Goal: Information Seeking & Learning: Learn about a topic

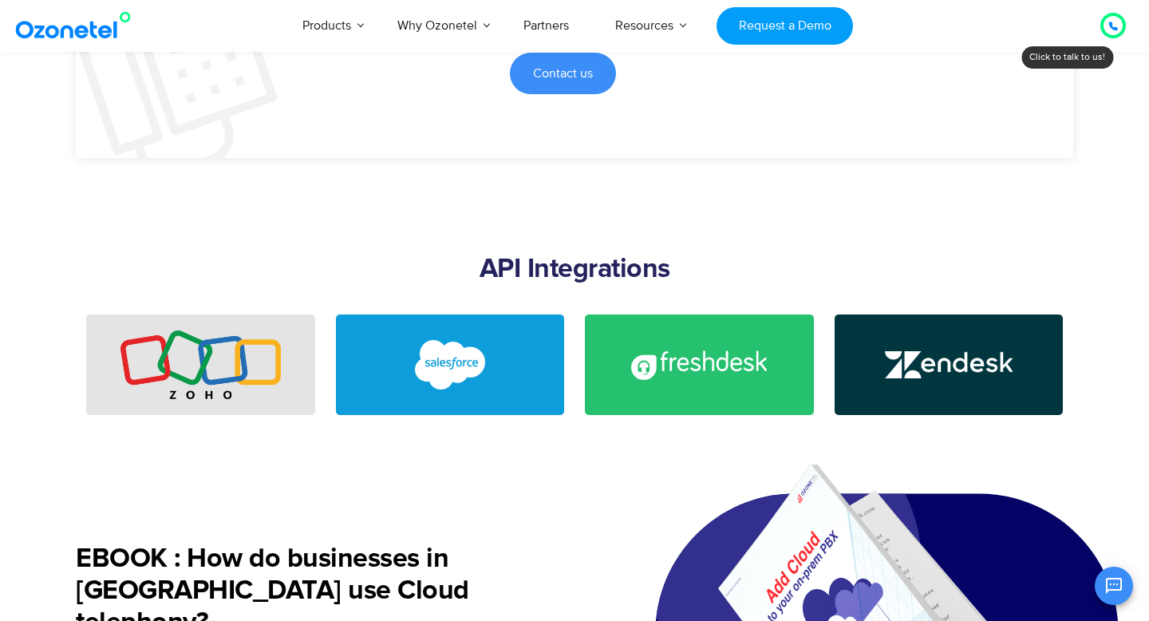
scroll to position [3683, 0]
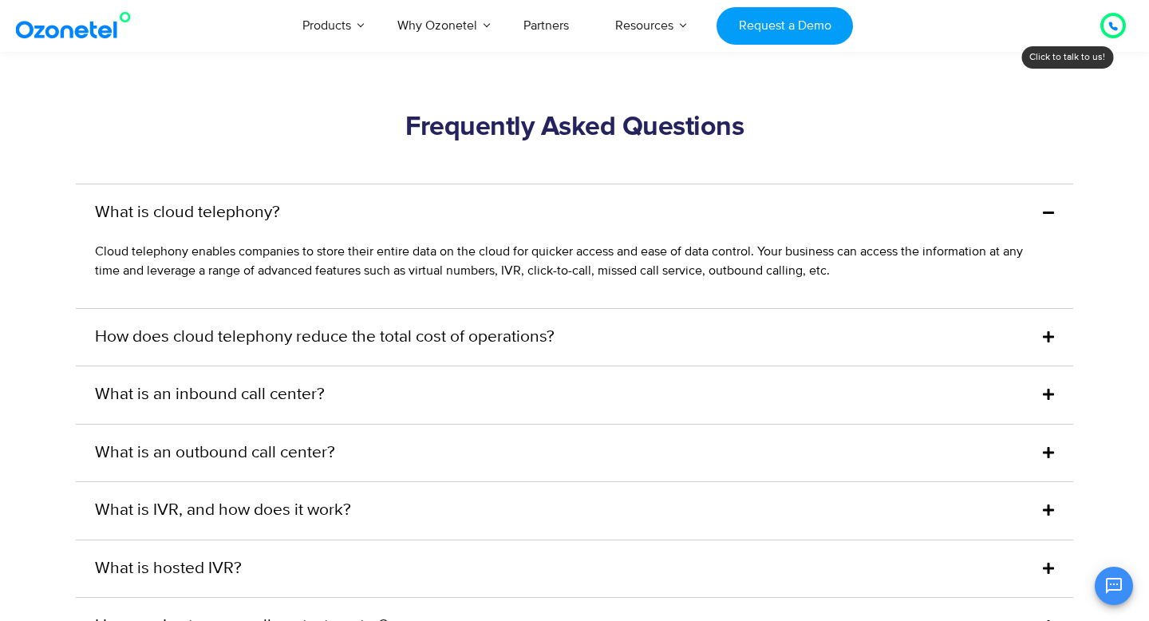
click at [386, 402] on div "What is an inbound call center?" at bounding box center [574, 394] width 997 height 57
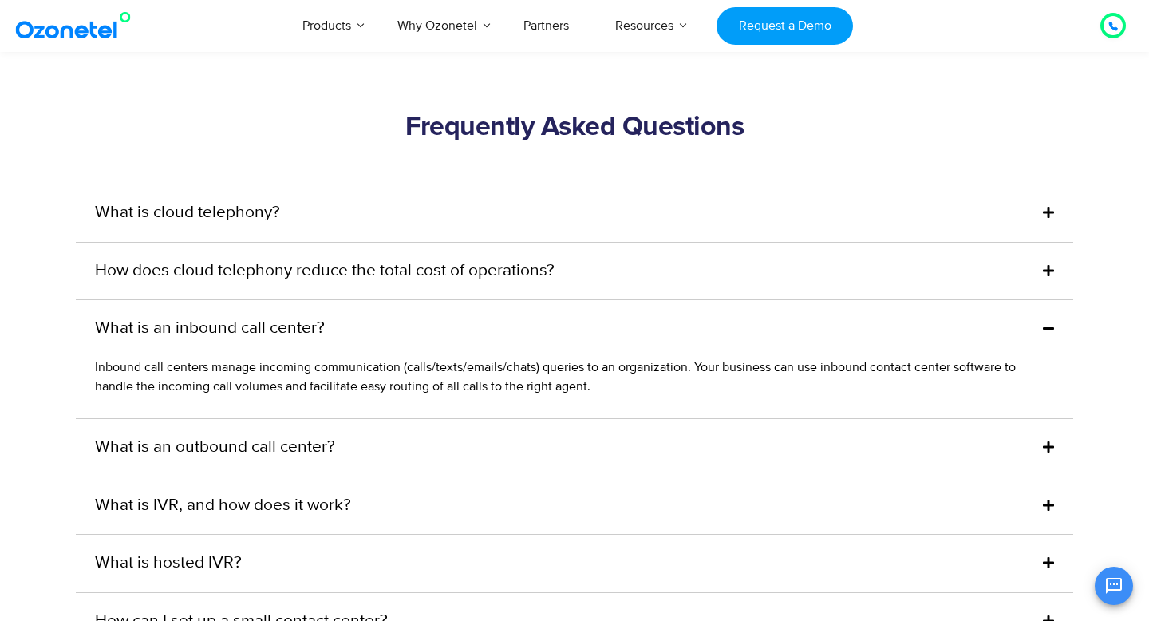
scroll to position [4461, 0]
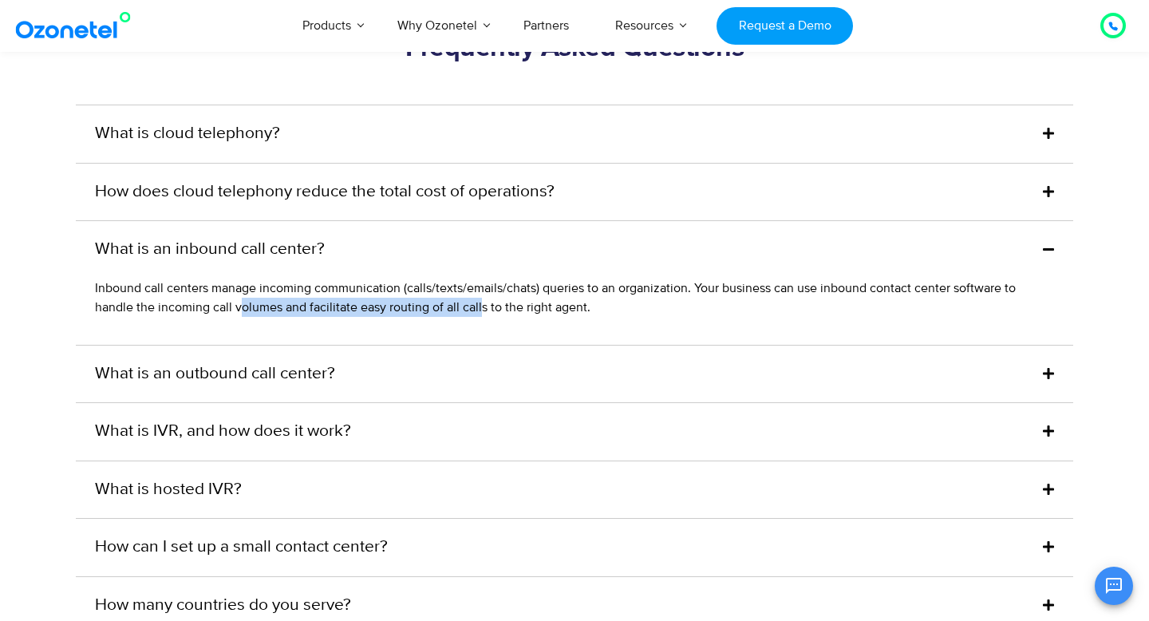
drag, startPoint x: 239, startPoint y: 325, endPoint x: 491, endPoint y: 333, distance: 253.0
click at [491, 315] on span "Inbound call centers manage incoming communication (calls/texts/emails/chats) q…" at bounding box center [555, 297] width 921 height 35
click at [494, 315] on span "Inbound call centers manage incoming communication (calls/texts/emails/chats) q…" at bounding box center [555, 297] width 921 height 35
click at [312, 387] on link "What is an outbound call center?" at bounding box center [215, 374] width 240 height 26
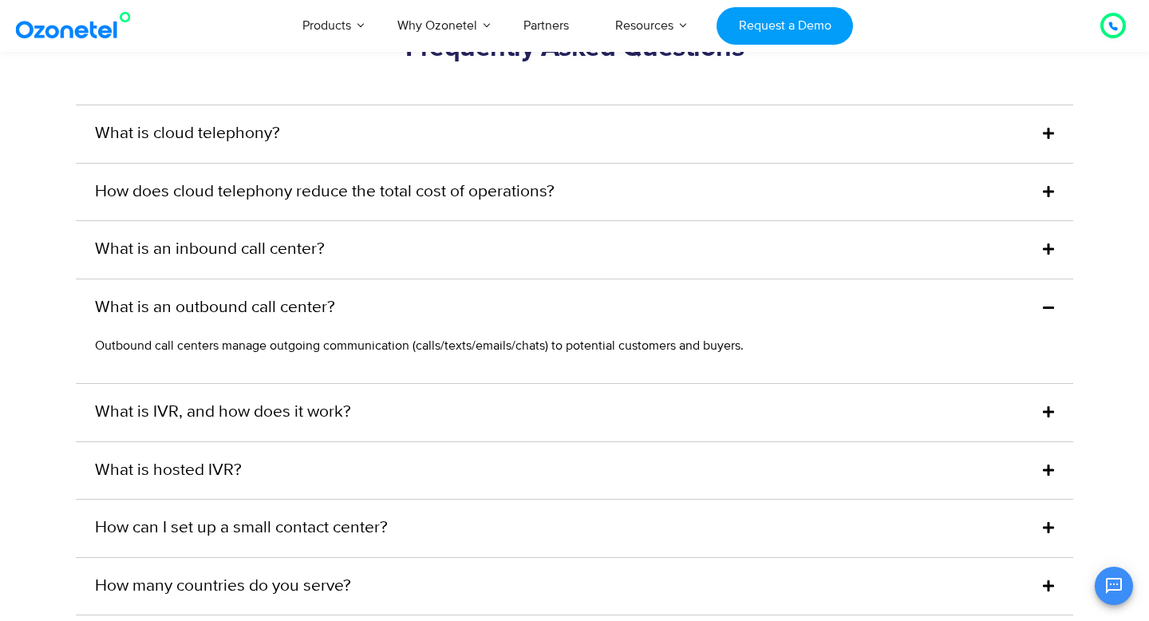
click at [279, 425] on link "What is IVR, and how does it work?" at bounding box center [223, 413] width 256 height 26
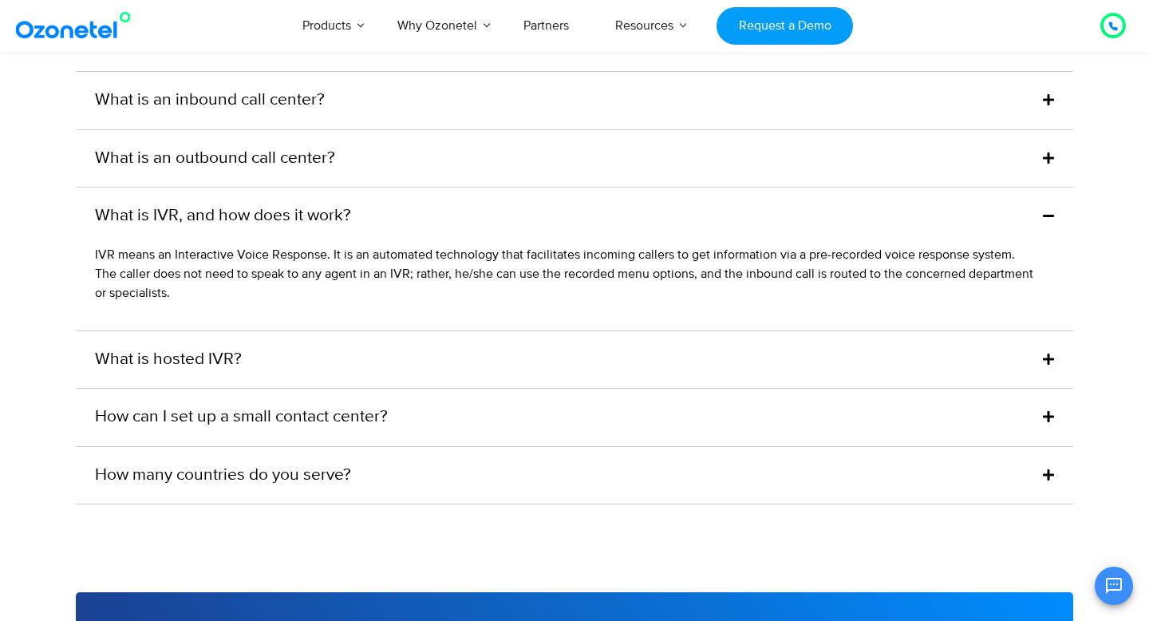
scroll to position [4621, 0]
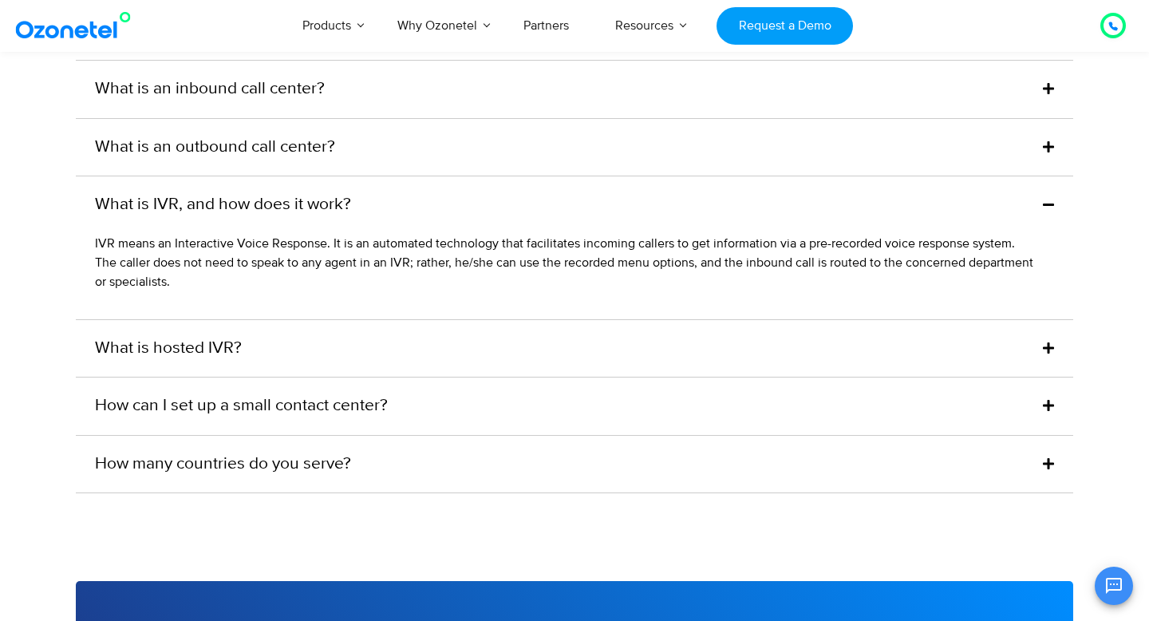
click at [339, 369] on div "What is hosted IVR?" at bounding box center [574, 348] width 997 height 57
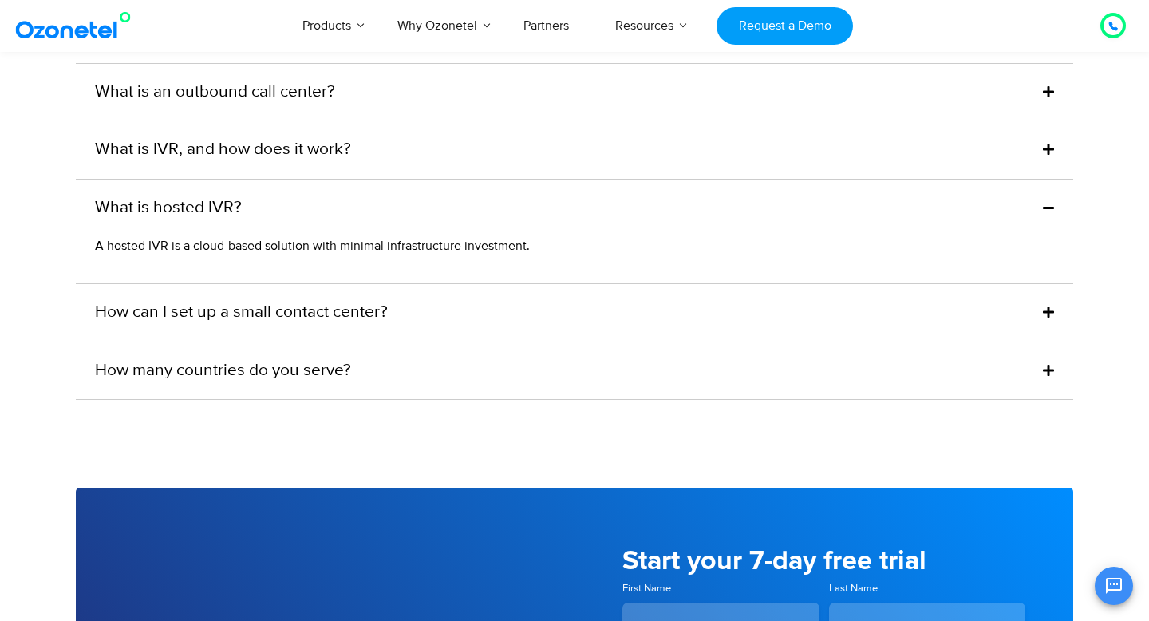
scroll to position [4684, 0]
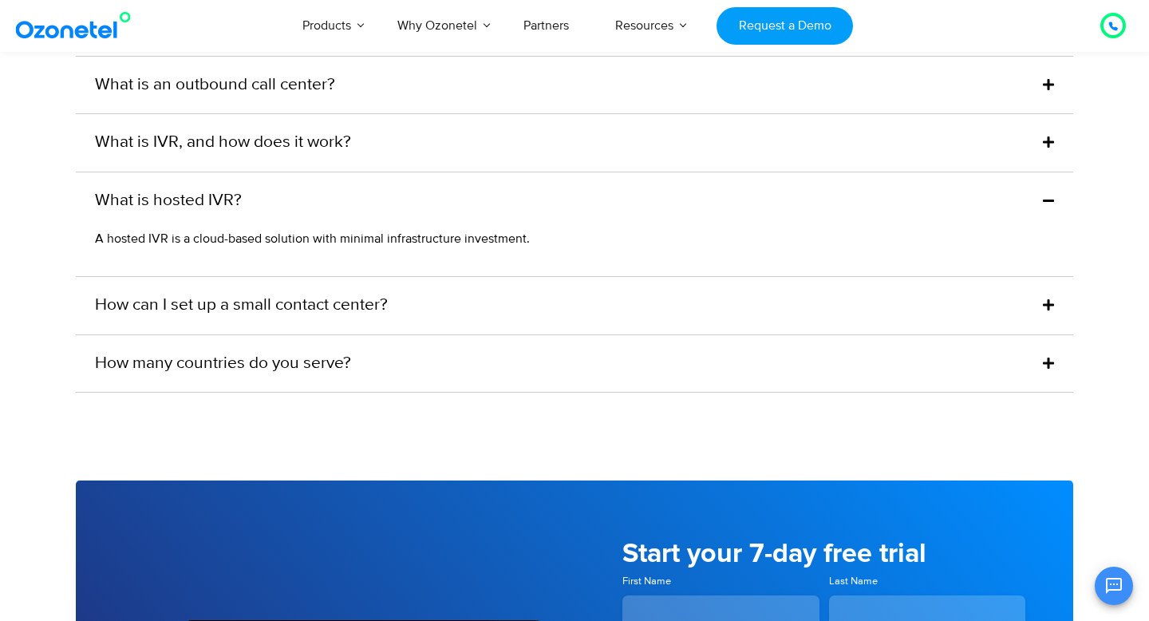
click at [364, 318] on link "How can I set up a small contact center?" at bounding box center [241, 306] width 293 height 26
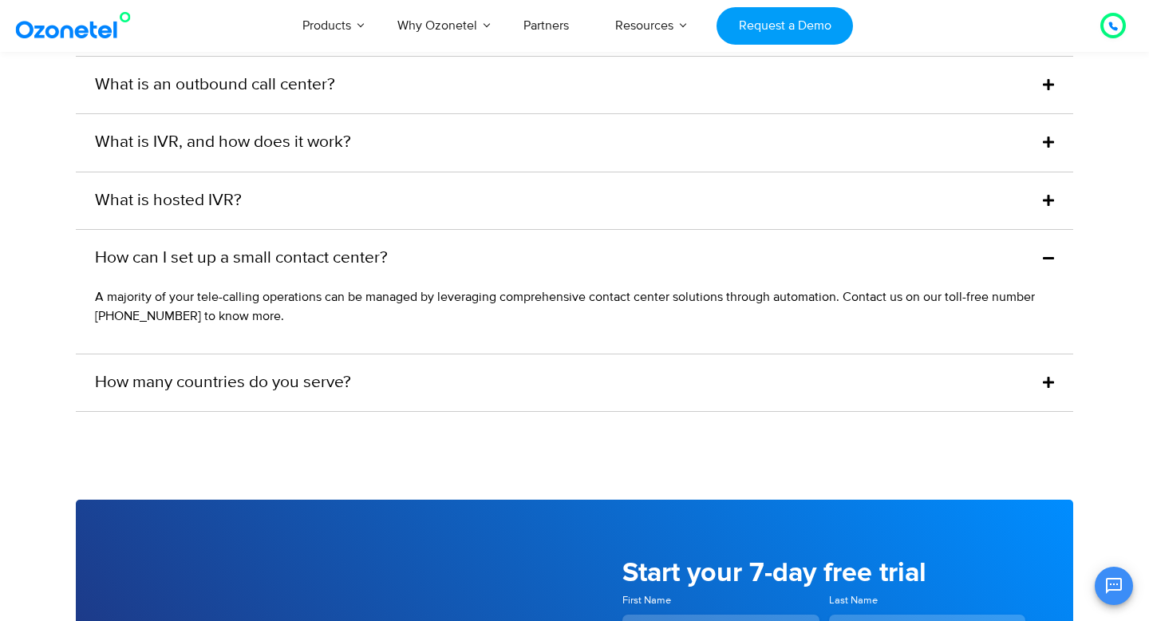
click at [231, 391] on link "How many countries do you serve?" at bounding box center [223, 383] width 256 height 26
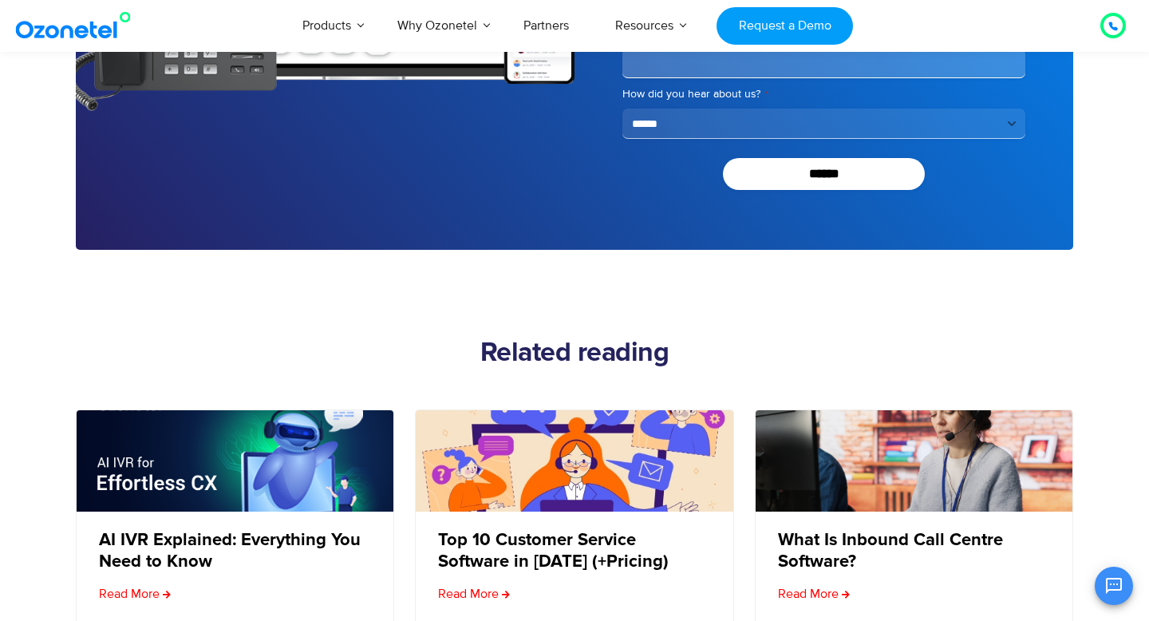
scroll to position [5736, 0]
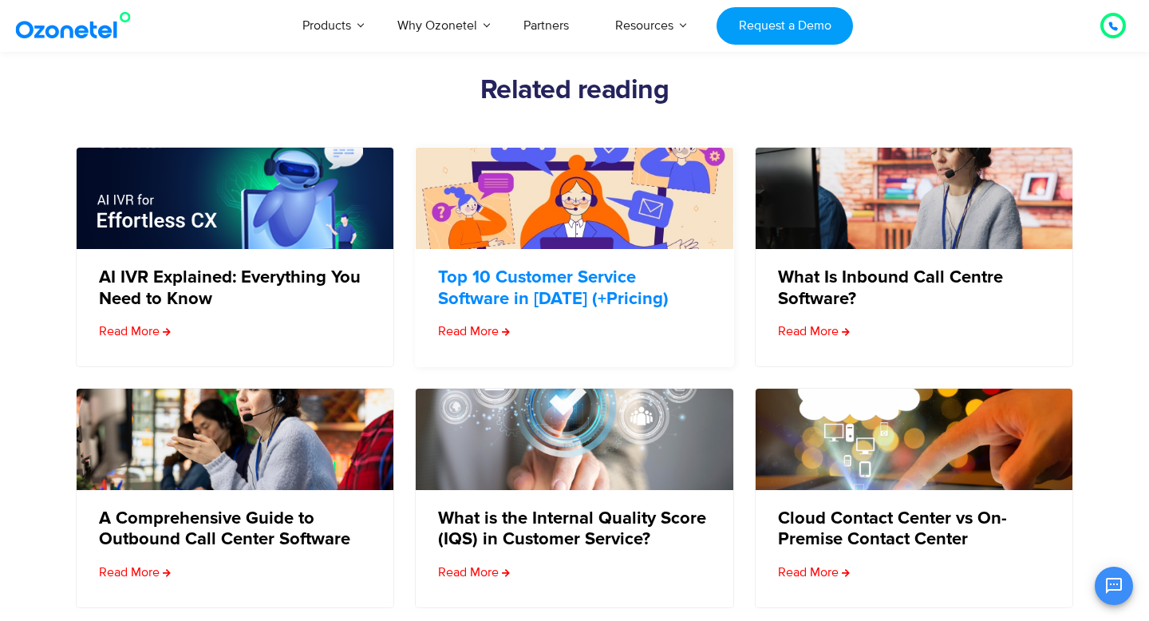
click at [590, 306] on link "Top 10 Customer Service Software in [DATE] (+Pricing)" at bounding box center [573, 288] width 270 height 42
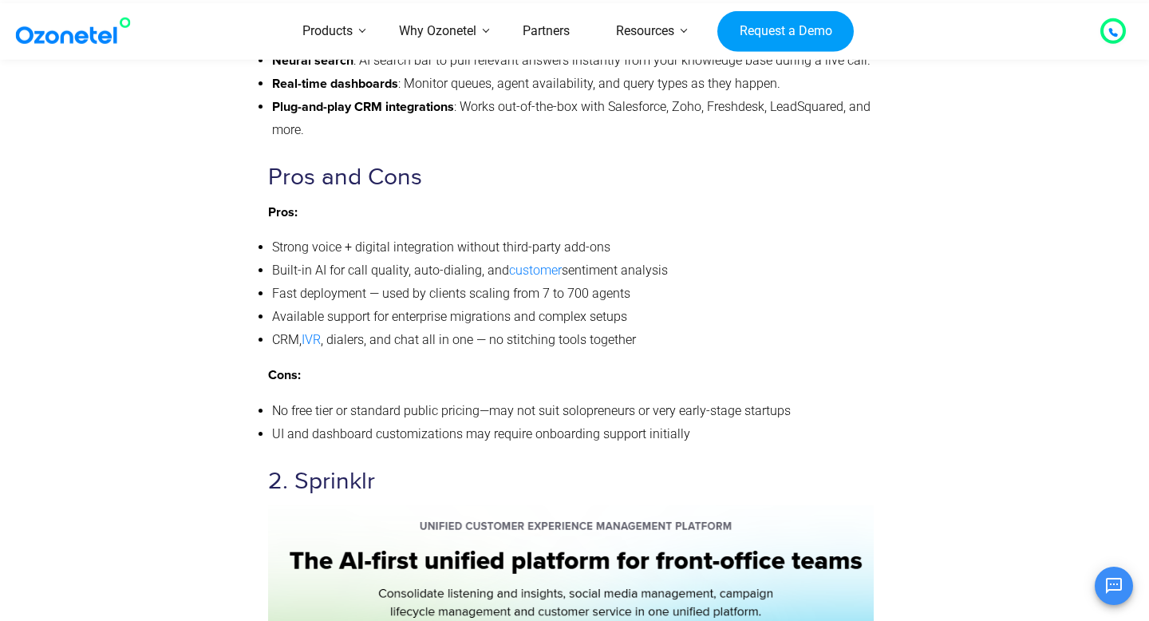
scroll to position [4278, 0]
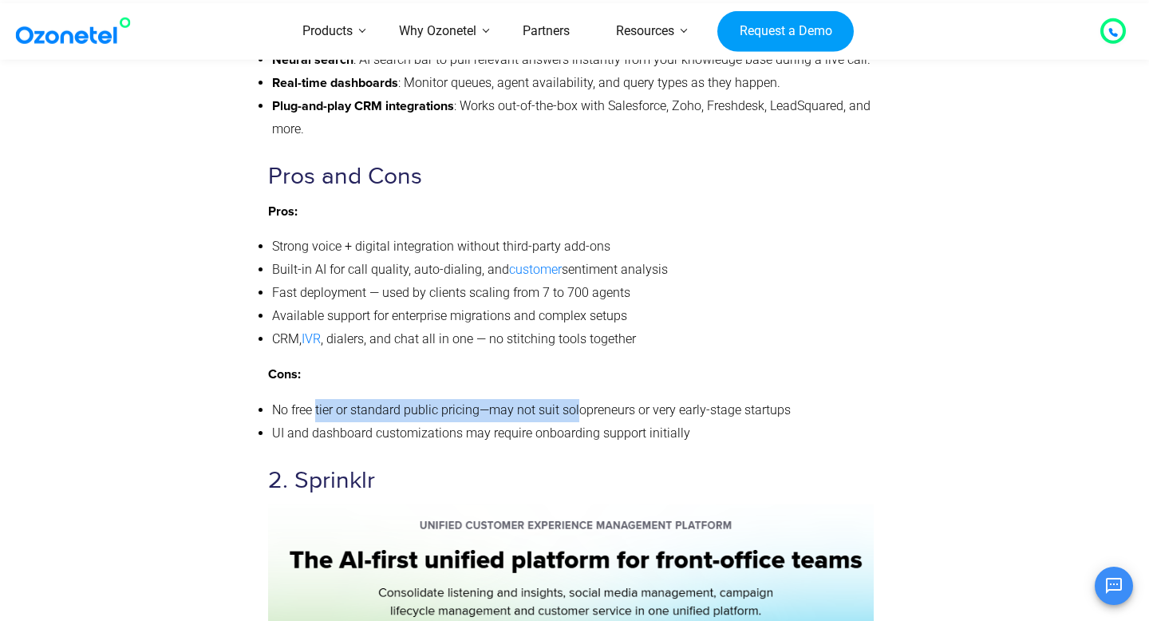
drag, startPoint x: 316, startPoint y: 430, endPoint x: 577, endPoint y: 435, distance: 260.9
click at [577, 422] on li "No free tier or standard public pricing—may not suit solopreneurs or very early…" at bounding box center [573, 410] width 602 height 23
click at [594, 422] on li "No free tier or standard public pricing—may not suit solopreneurs or very early…" at bounding box center [573, 410] width 602 height 23
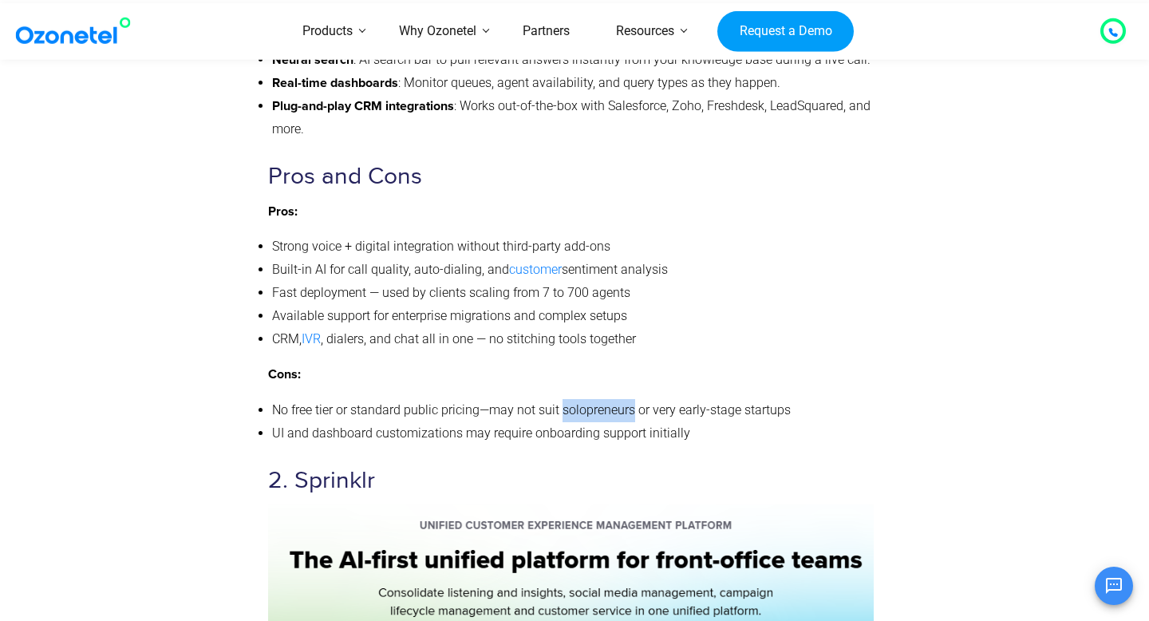
click at [594, 422] on li "No free tier or standard public pricing—may not suit solopreneurs or very early…" at bounding box center [573, 410] width 602 height 23
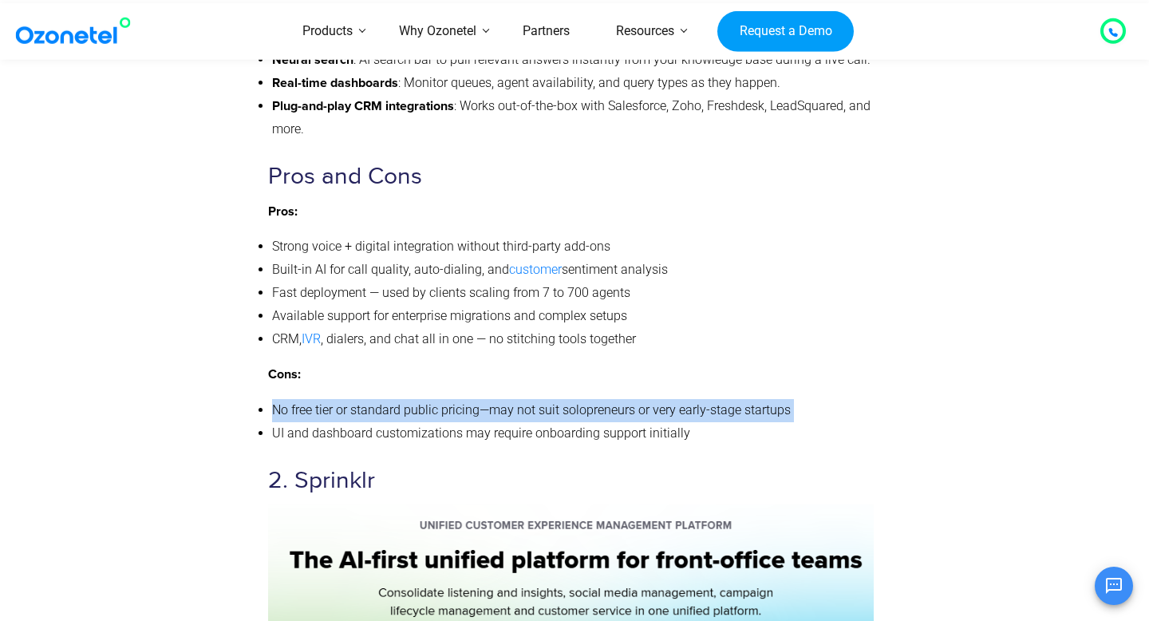
click at [594, 422] on li "No free tier or standard public pricing—may not suit solopreneurs or very early…" at bounding box center [573, 410] width 602 height 23
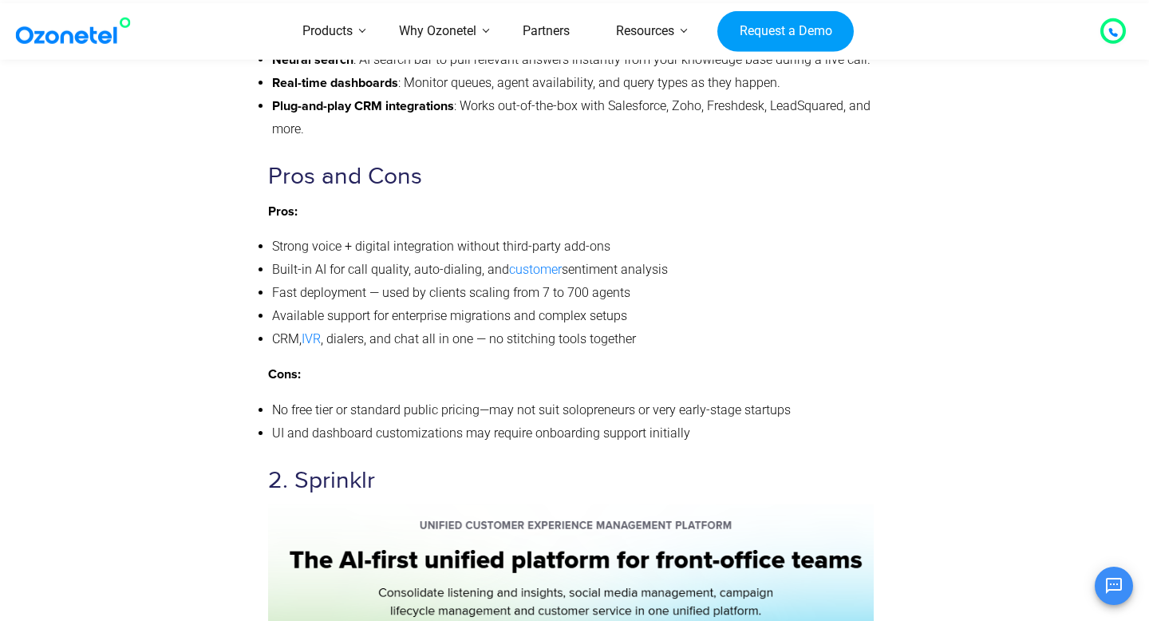
click at [549, 422] on li "No free tier or standard public pricing—may not suit solopreneurs or very early…" at bounding box center [573, 410] width 602 height 23
drag, startPoint x: 277, startPoint y: 456, endPoint x: 521, endPoint y: 459, distance: 244.1
click at [521, 445] on li "UI and dashboard customizations may require onboarding support initially" at bounding box center [573, 433] width 602 height 23
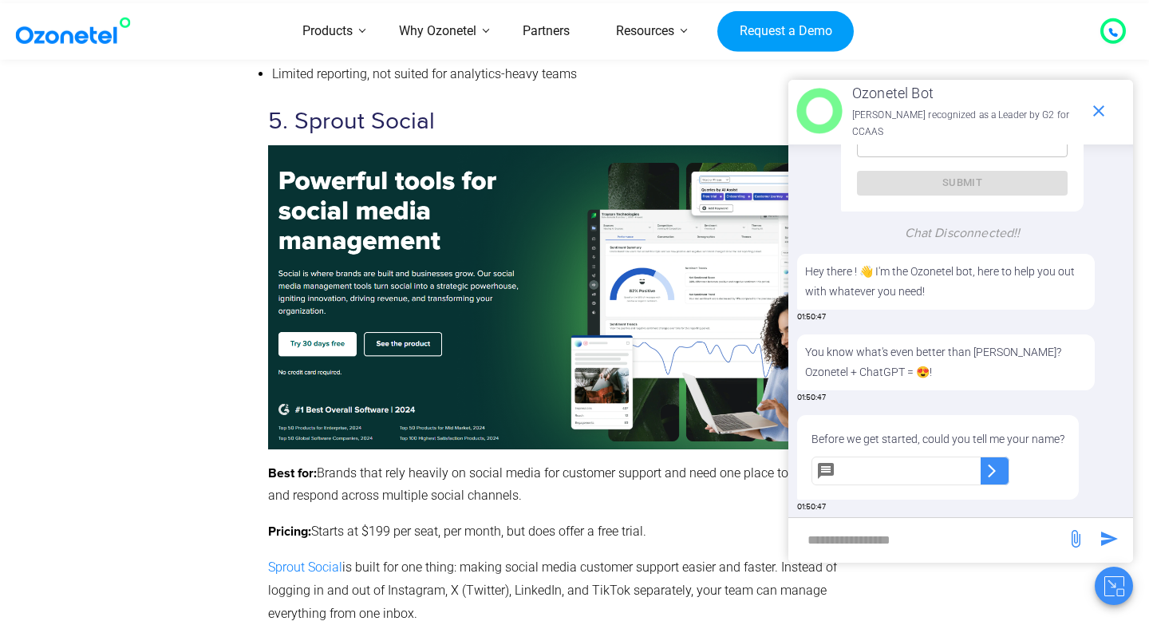
scroll to position [8495, 0]
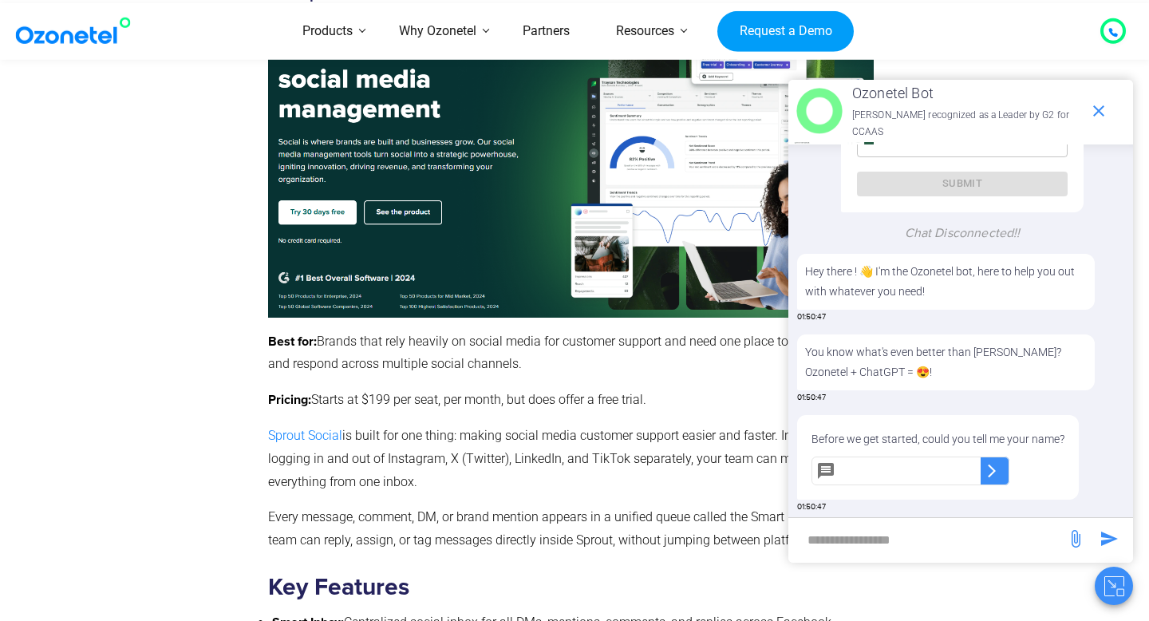
click at [1110, 573] on button "Close chat" at bounding box center [1114, 585] width 38 height 38
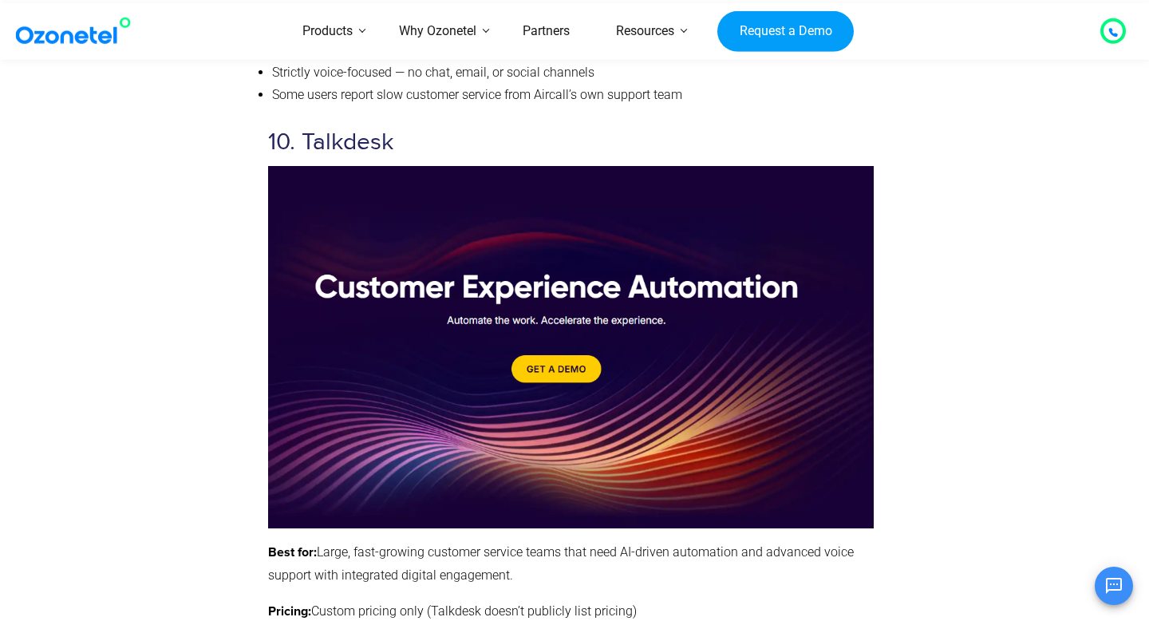
scroll to position [13818, 0]
